Goal: Transaction & Acquisition: Purchase product/service

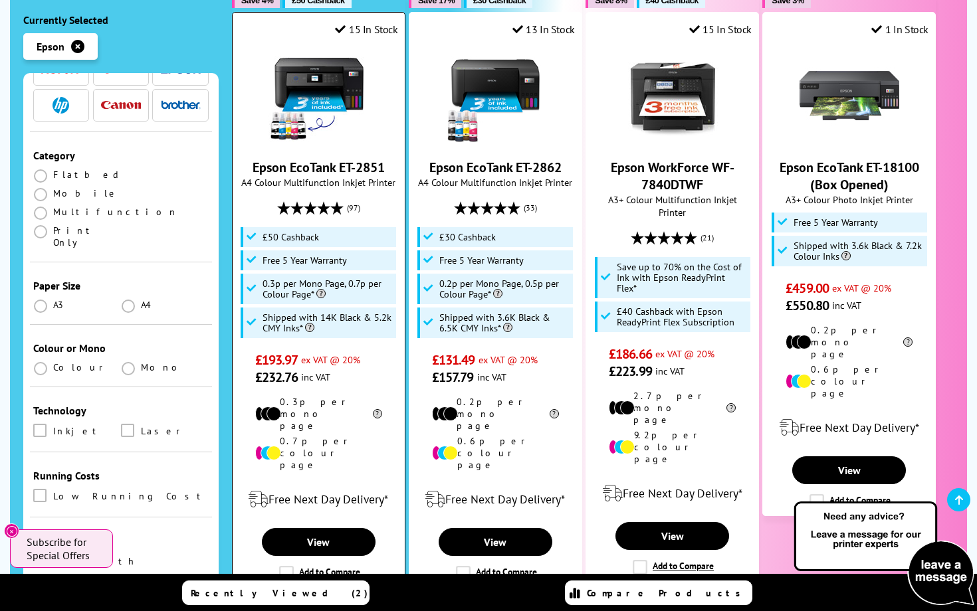
scroll to position [360, 0]
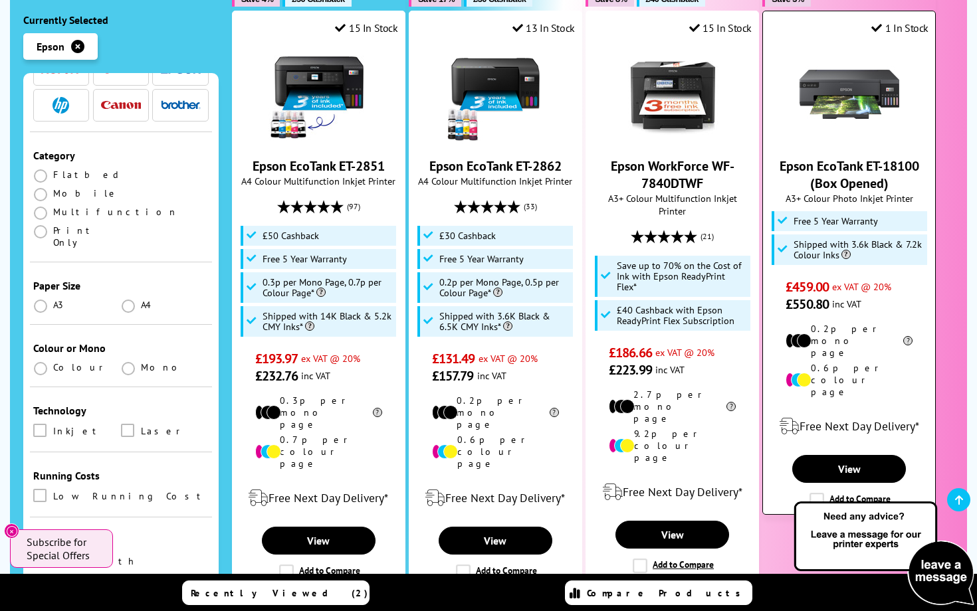
click at [839, 157] on link "Epson EcoTank ET-18100 (Box Opened)" at bounding box center [849, 174] width 140 height 35
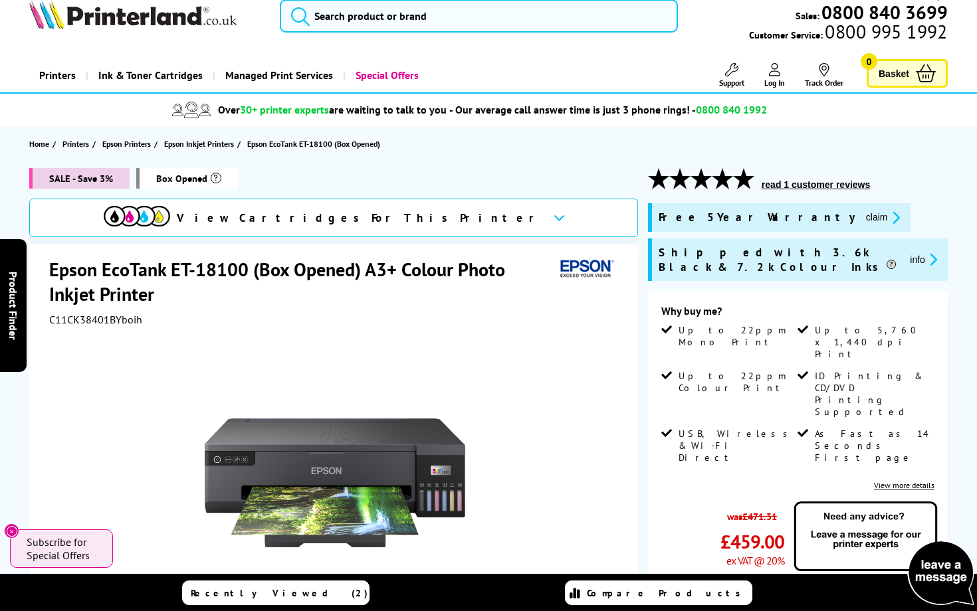
scroll to position [20, 0]
drag, startPoint x: 247, startPoint y: 264, endPoint x: 47, endPoint y: 275, distance: 199.6
click at [47, 275] on div "Epson EcoTank ET-18100 (Box Opened) A3+ Colour Photo Inkjet Printer C11CK38401B…" at bounding box center [333, 544] width 609 height 601
click at [50, 263] on h1 "Epson EcoTank ET-18100 (Box Opened) A3+ Colour Photo Inkjet Printer" at bounding box center [302, 281] width 506 height 49
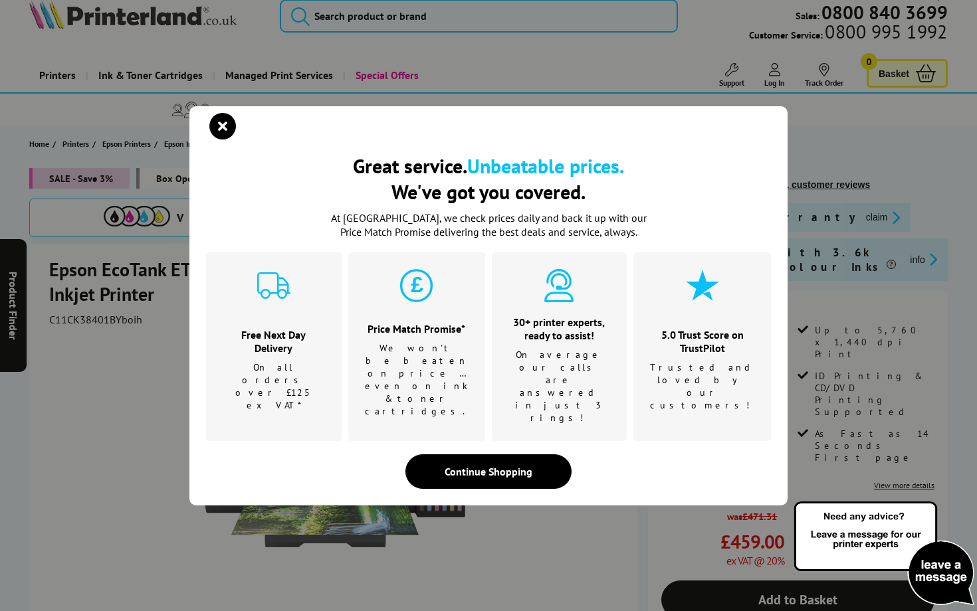
click at [50, 263] on div "Great service. Unbeatable prices. We've got you covered. Great service. Unbeata…" at bounding box center [488, 305] width 977 height 611
click at [156, 288] on div "Great service. Unbeatable prices. We've got you covered. Great service. Unbeata…" at bounding box center [488, 305] width 977 height 611
click at [225, 140] on icon "close modal" at bounding box center [222, 126] width 27 height 27
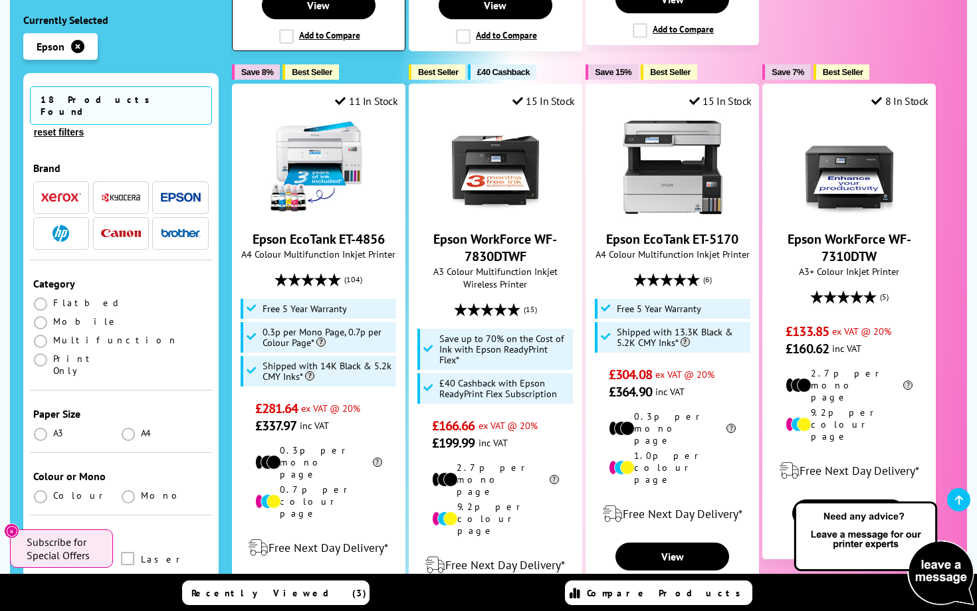
scroll to position [905, 0]
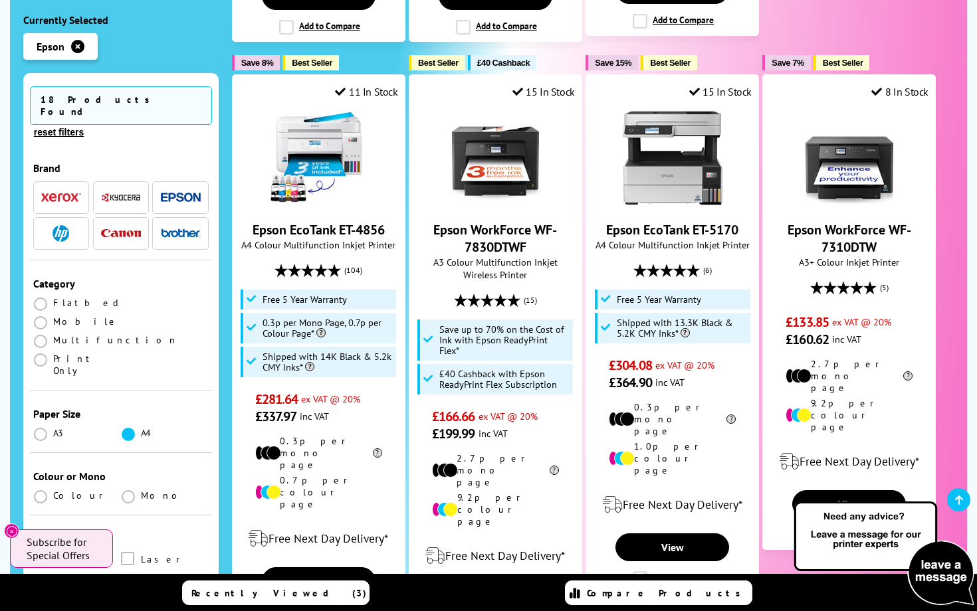
click at [121, 427] on label at bounding box center [129, 433] width 17 height 12
click at [141, 429] on input "radio" at bounding box center [141, 429] width 0 height 0
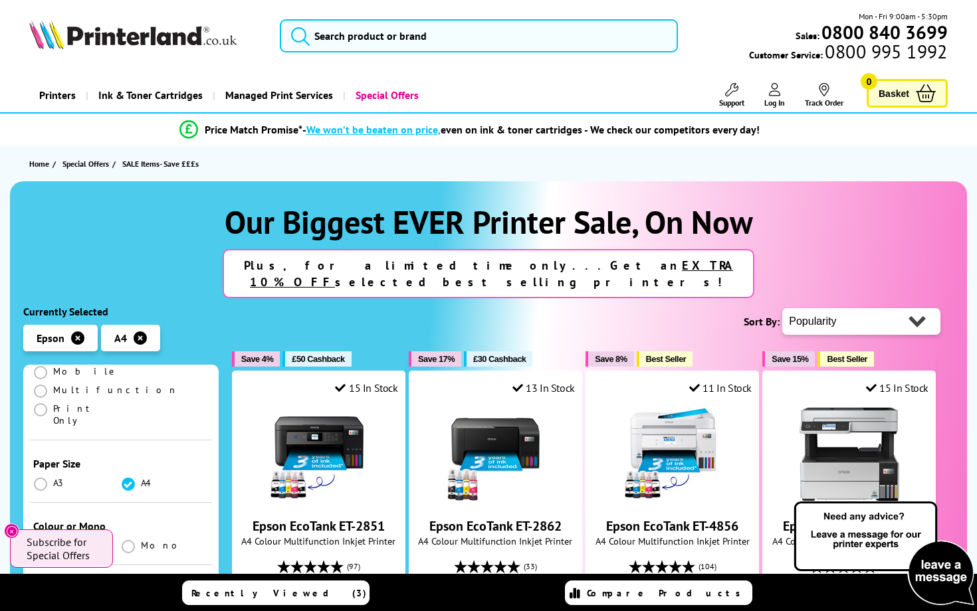
scroll to position [237, 0]
click at [41, 546] on span at bounding box center [40, 552] width 13 height 13
click at [53, 547] on input "radio" at bounding box center [53, 547] width 0 height 0
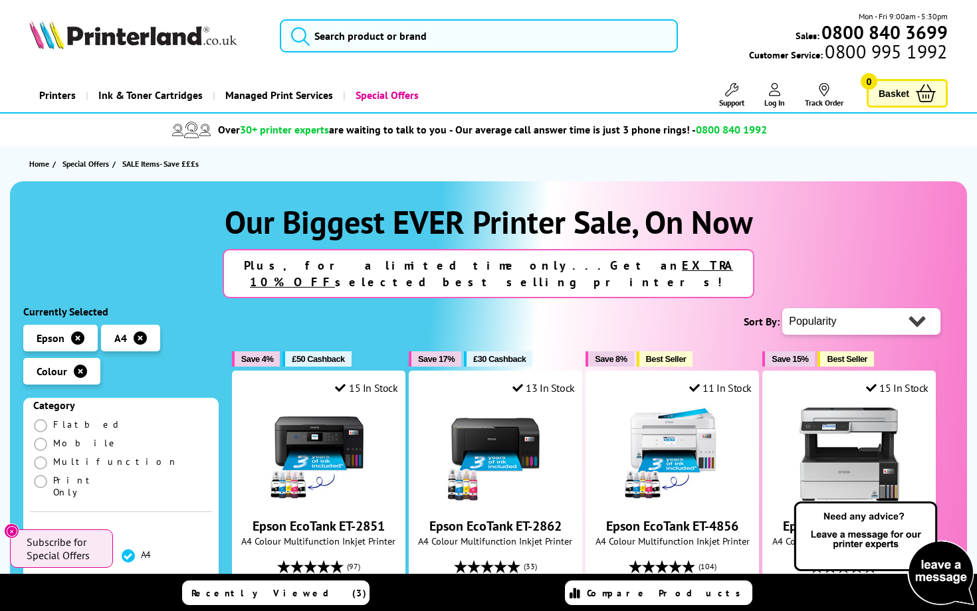
scroll to position [206, 0]
click at [43, 454] on span at bounding box center [40, 460] width 13 height 13
click at [53, 455] on input "radio" at bounding box center [53, 455] width 0 height 0
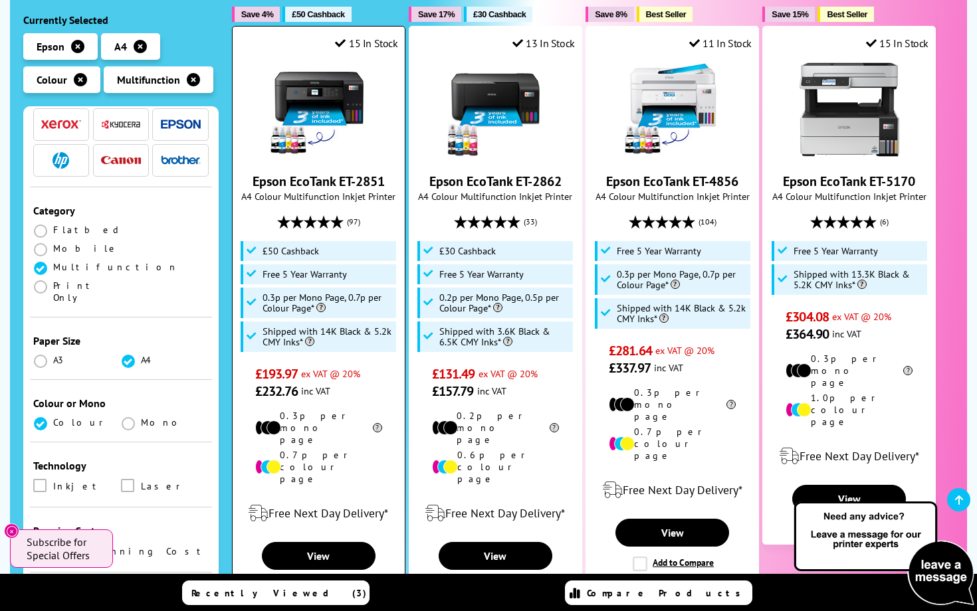
scroll to position [343, 0]
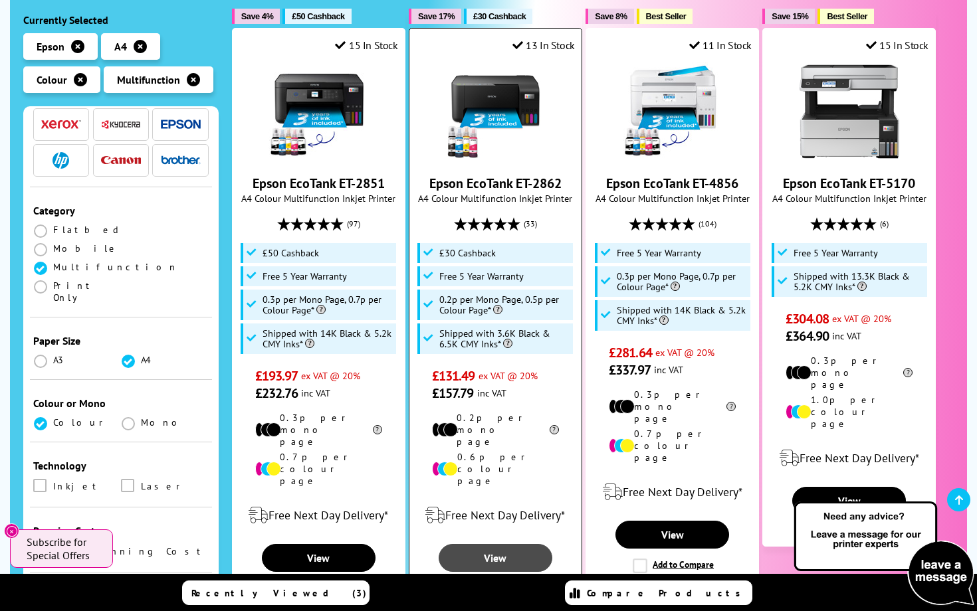
click at [503, 544] on link "View" at bounding box center [496, 558] width 114 height 28
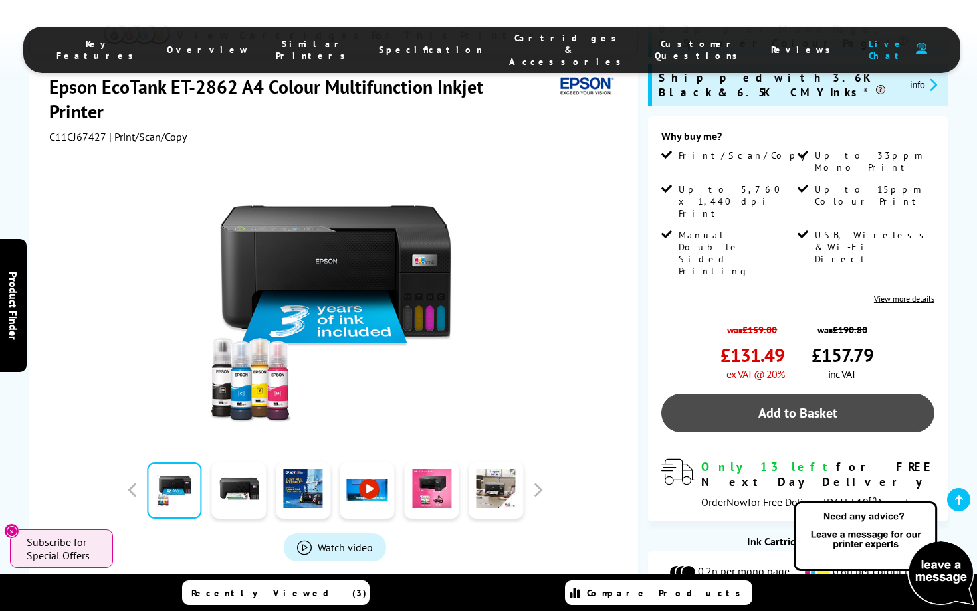
scroll to position [278, 0]
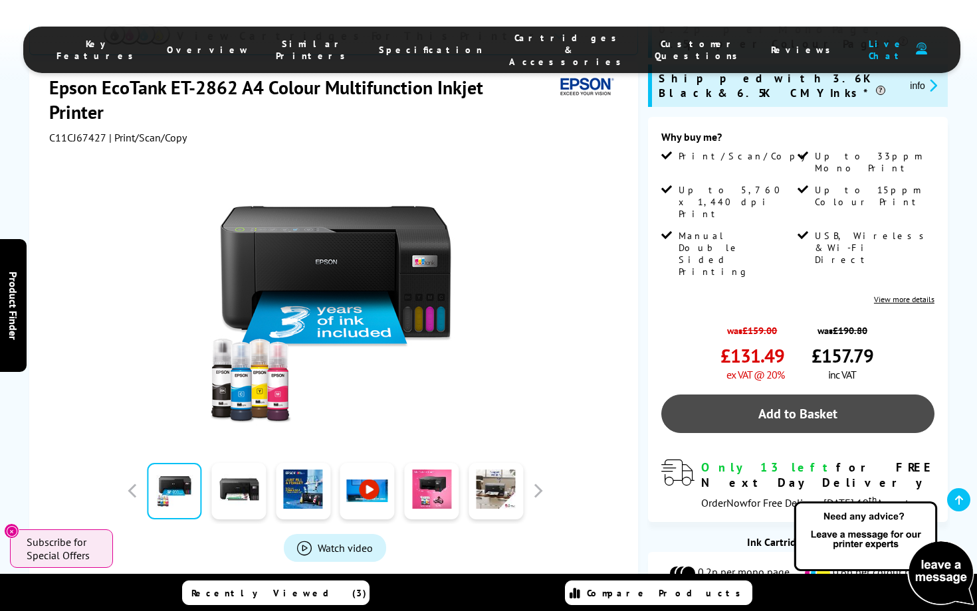
click at [811, 395] on link "Add to Basket" at bounding box center [797, 414] width 273 height 39
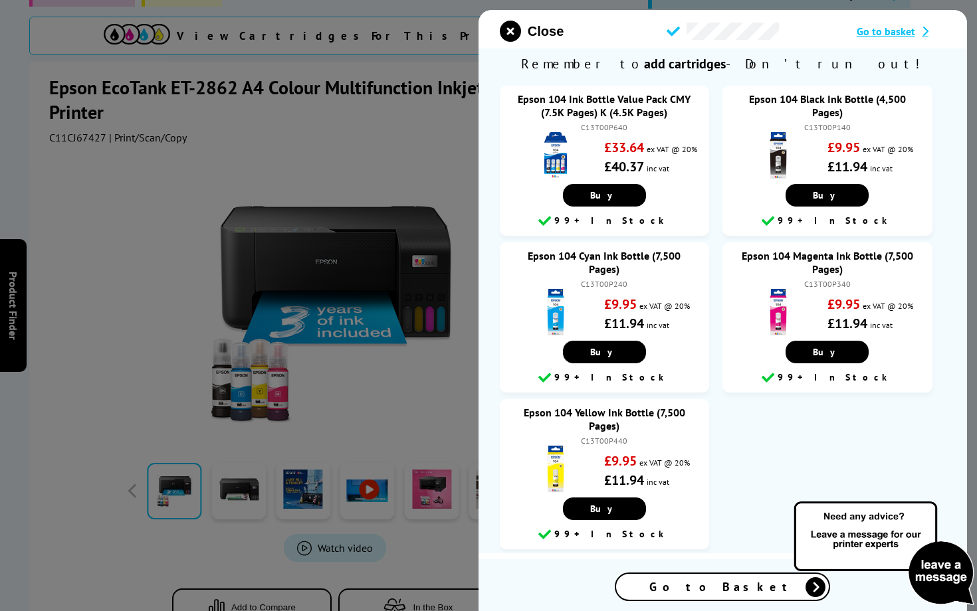
click at [526, 96] on link "Epson 104 Ink Bottle Value Pack CMY (7.5K Pages) K (4.5K Pages)" at bounding box center [604, 105] width 173 height 27
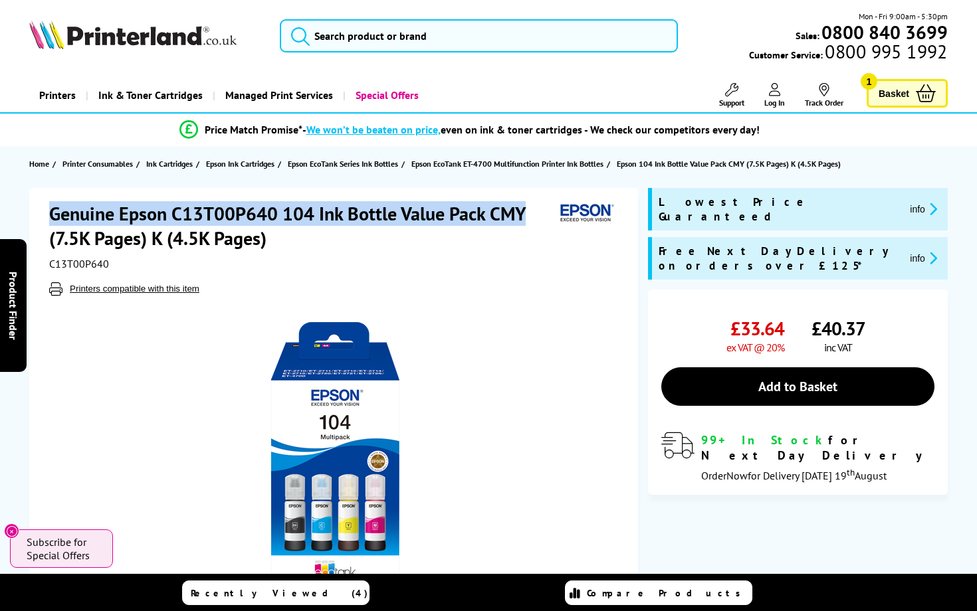
drag, startPoint x: 49, startPoint y: 215, endPoint x: 525, endPoint y: 205, distance: 475.9
click at [525, 205] on h1 "Genuine Epson C13T00P640 104 Ink Bottle Value Pack CMY (7.5K Pages) K (4.5K Pag…" at bounding box center [302, 225] width 506 height 49
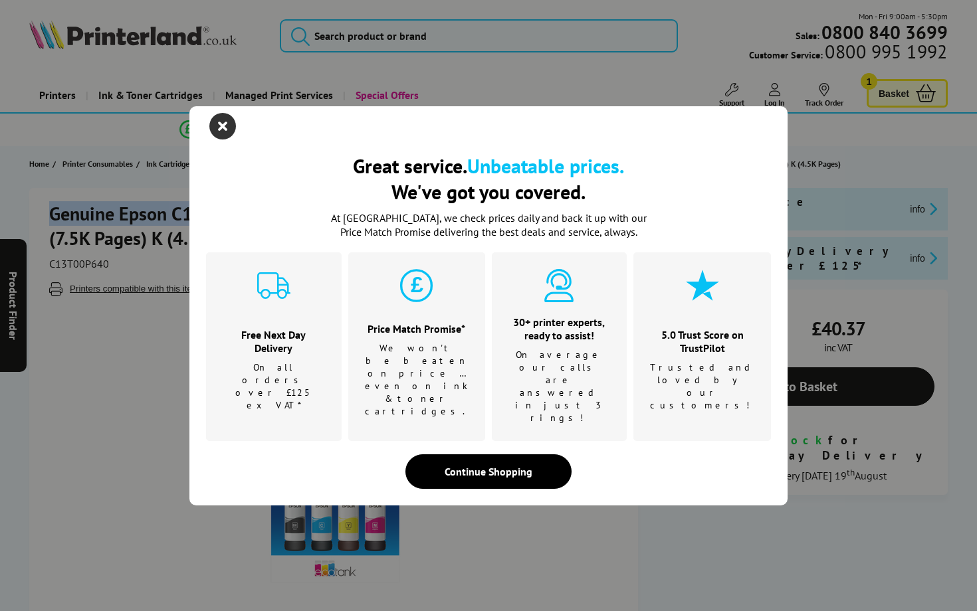
click at [223, 140] on icon "close modal" at bounding box center [222, 126] width 27 height 27
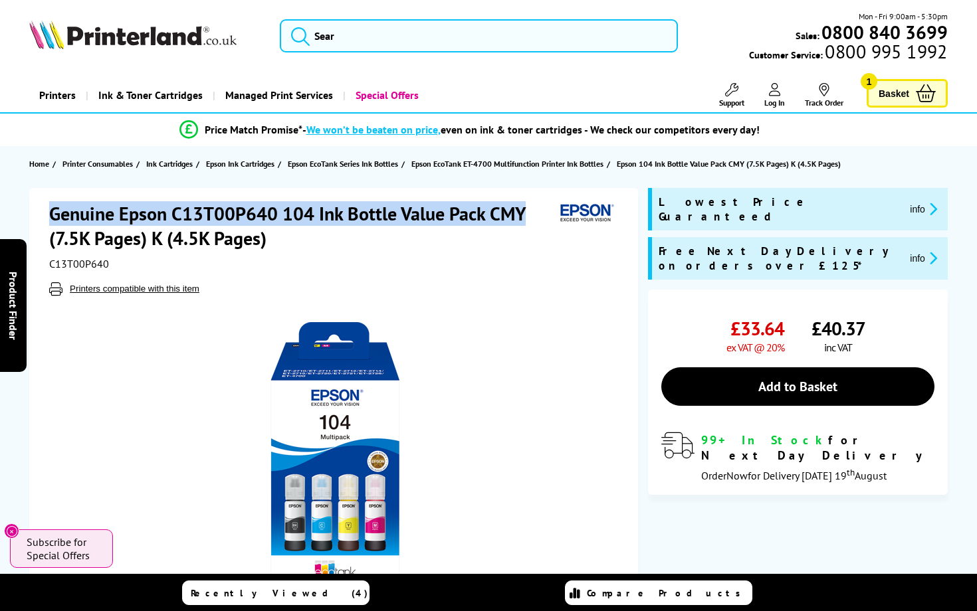
copy h1 "Genuine Epson C13T00P640 104 Ink Bottle Value Pack CMY"
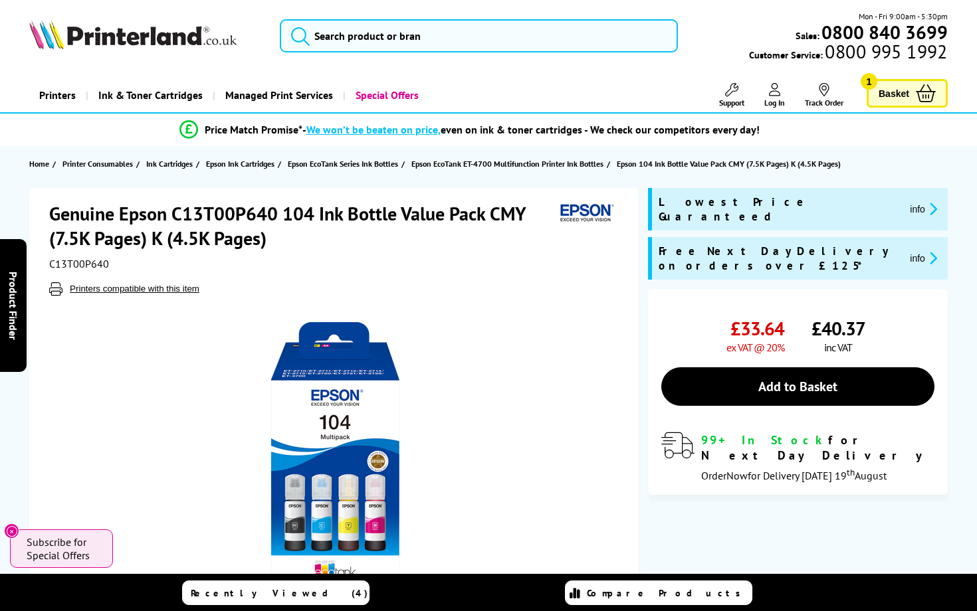
click at [529, 279] on div "Genuine Epson C13T00P640 104 Ink Bottle Value Pack CMY (7.5K Pages) K (4.5K Pag…" at bounding box center [335, 248] width 572 height 94
click at [891, 92] on span "Basket" at bounding box center [894, 93] width 31 height 18
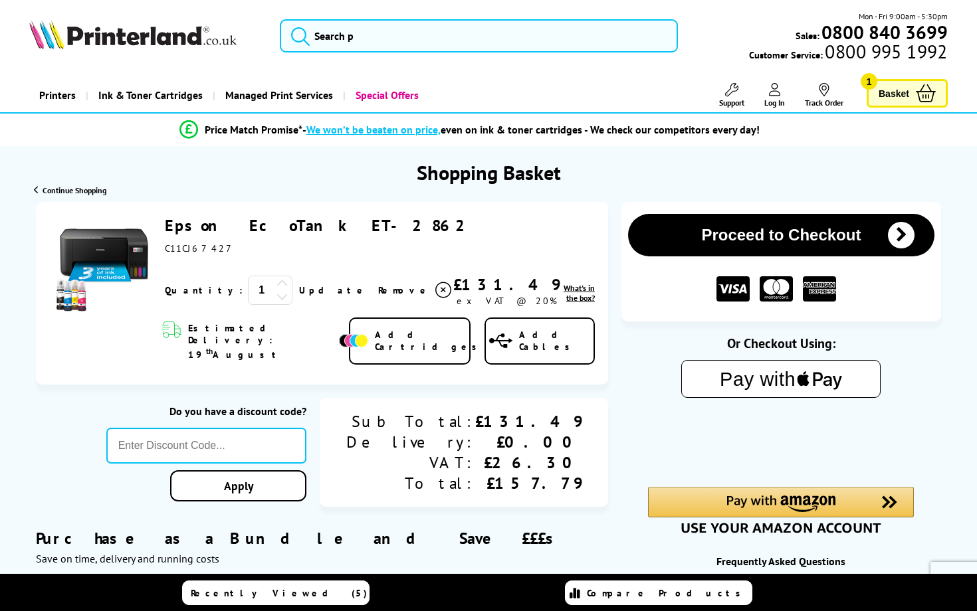
drag, startPoint x: 328, startPoint y: 217, endPoint x: 164, endPoint y: 224, distance: 164.3
click at [164, 224] on div "Epson EcoTank ET-2862 ex VAT @ 20% 1 Update Close" at bounding box center [376, 266] width 437 height 102
copy link "Epson EcoTank ET-2862"
